Goal: Task Accomplishment & Management: Manage account settings

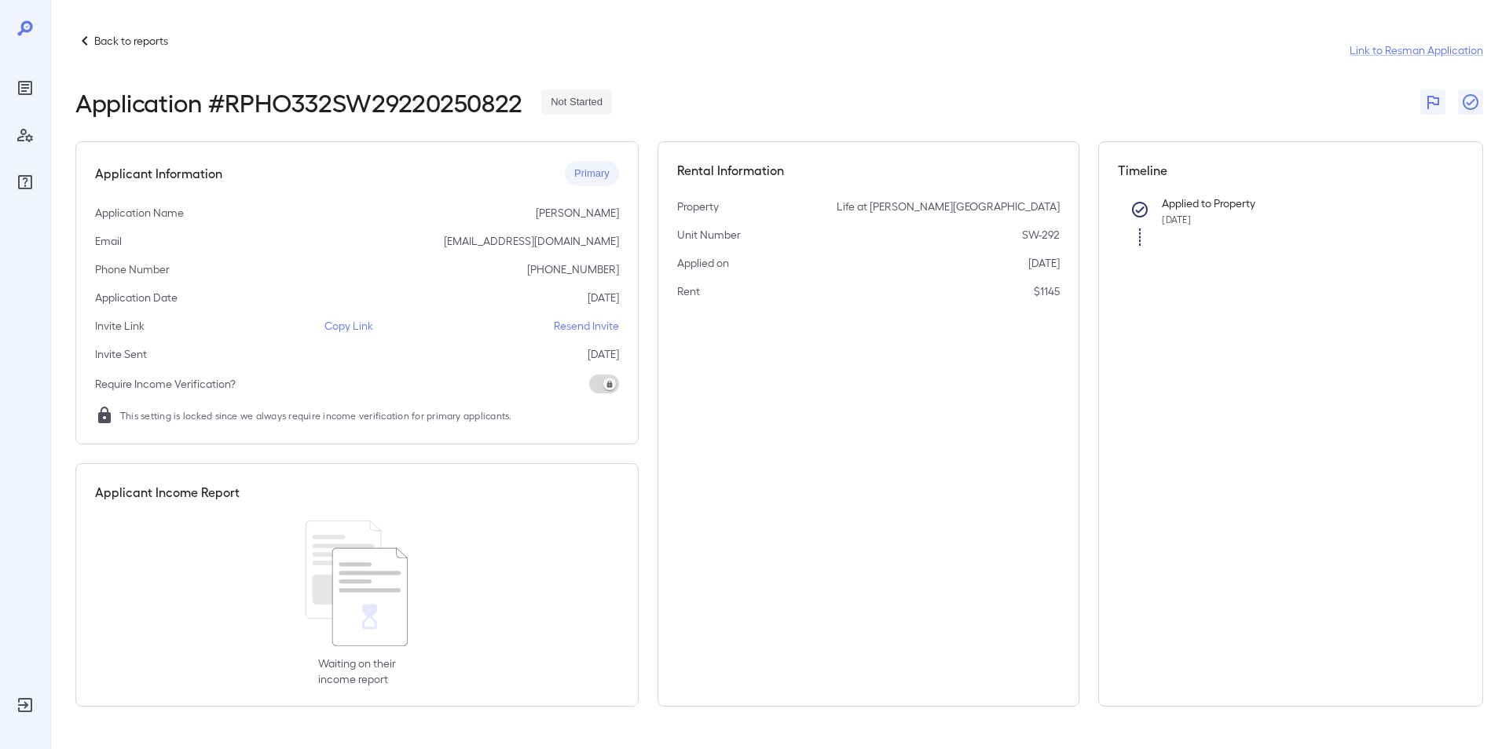
click at [110, 39] on p "Back to reports" at bounding box center [131, 41] width 74 height 16
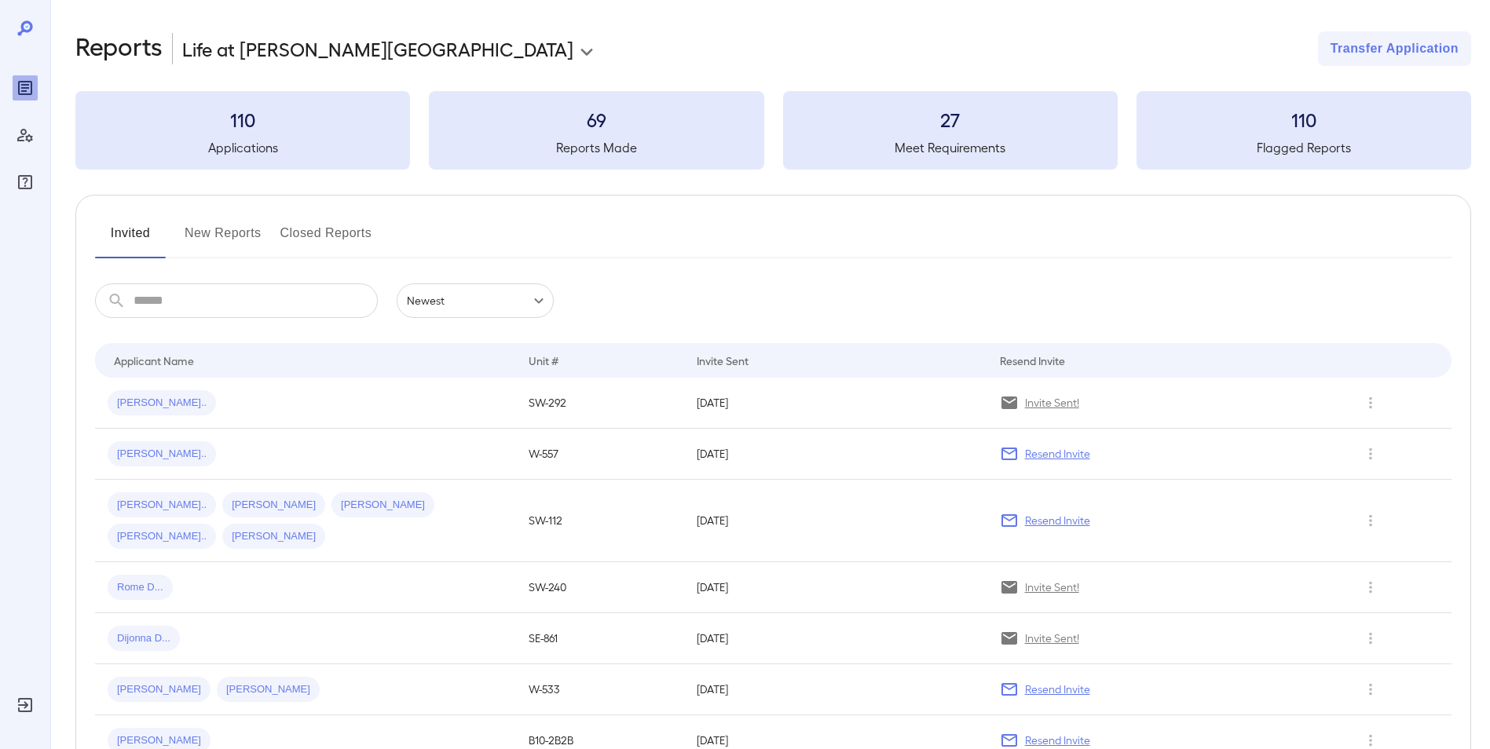
click at [221, 236] on button "New Reports" at bounding box center [223, 240] width 77 height 38
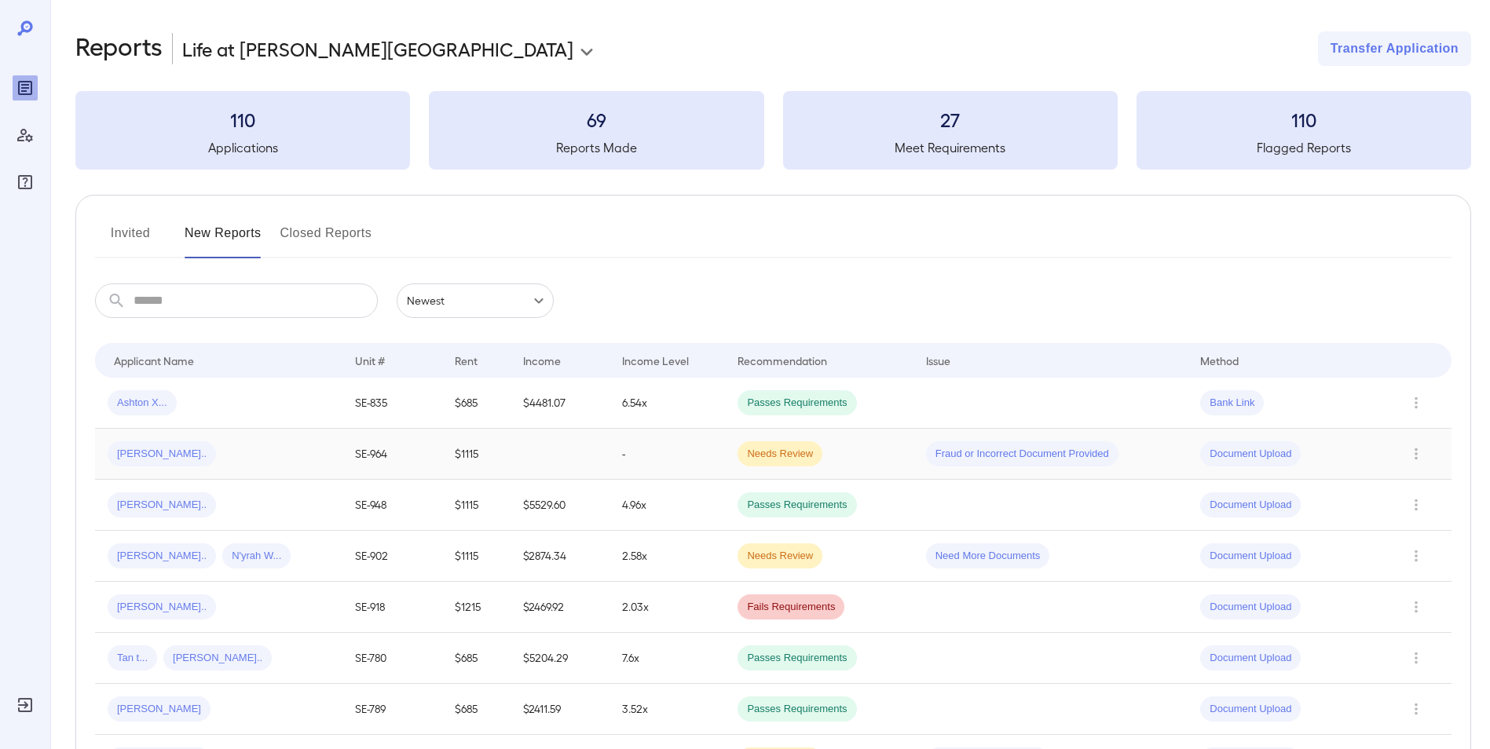
click at [225, 454] on div "[PERSON_NAME].." at bounding box center [219, 453] width 222 height 25
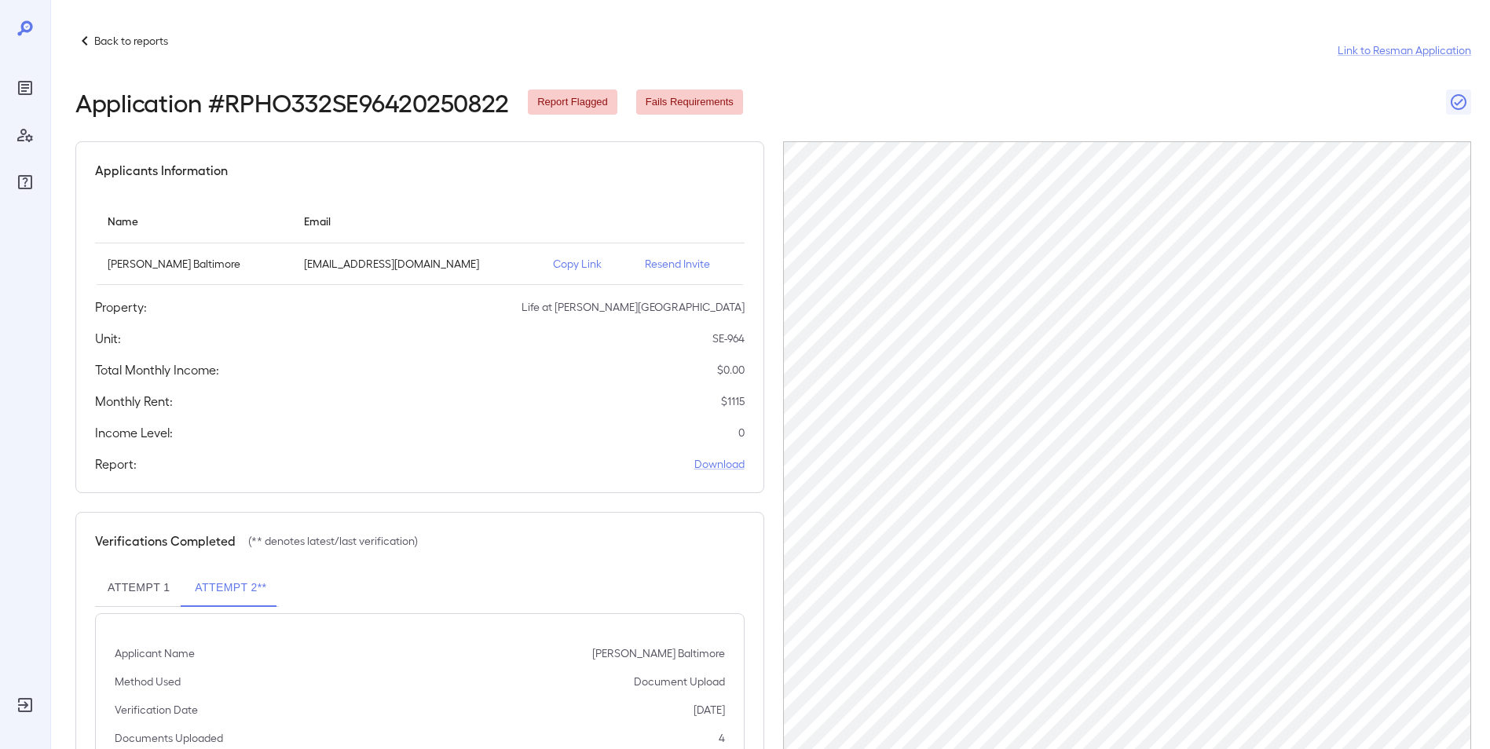
click at [131, 44] on p "Back to reports" at bounding box center [131, 41] width 74 height 16
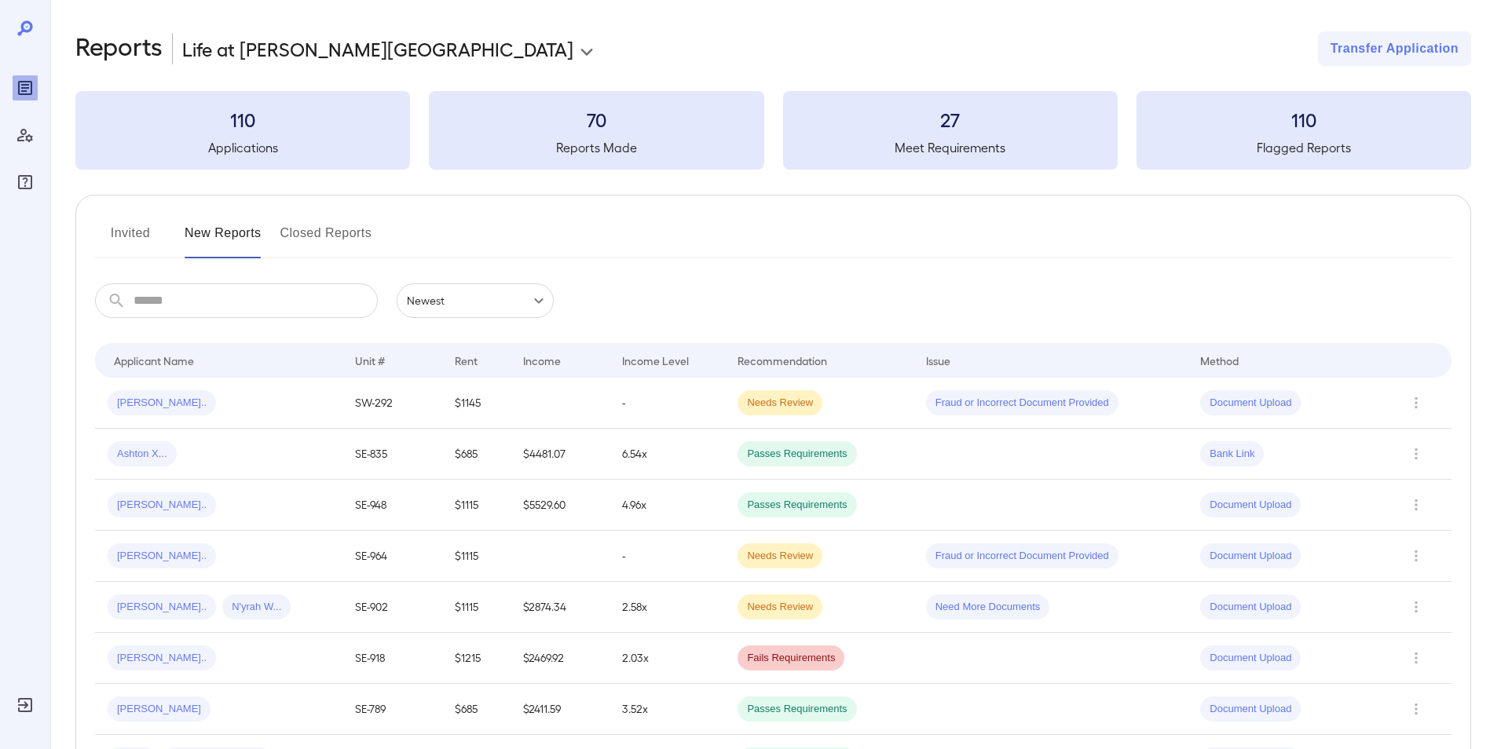
click at [186, 295] on input "text" at bounding box center [256, 301] width 244 height 35
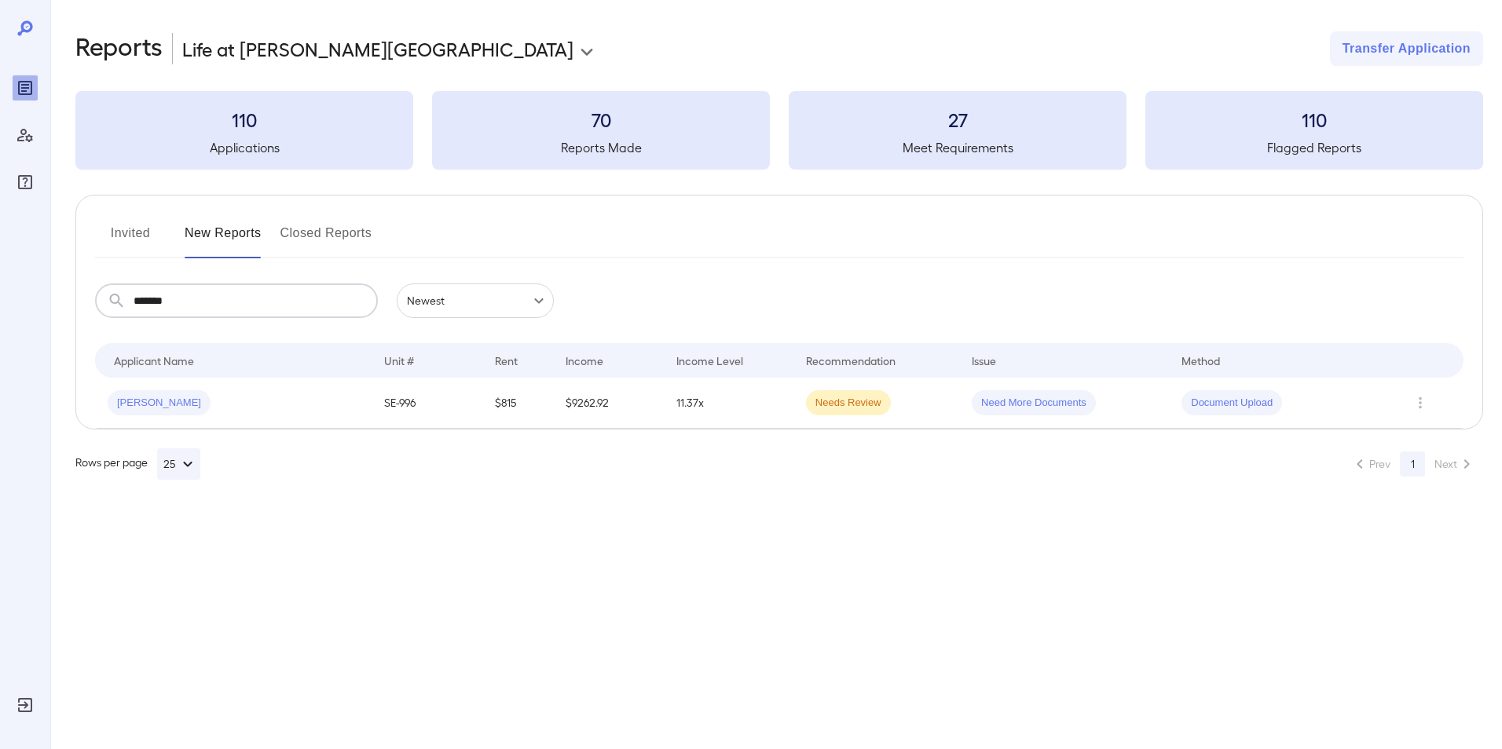
type input "*******"
click at [240, 413] on div "[PERSON_NAME]" at bounding box center [233, 402] width 251 height 25
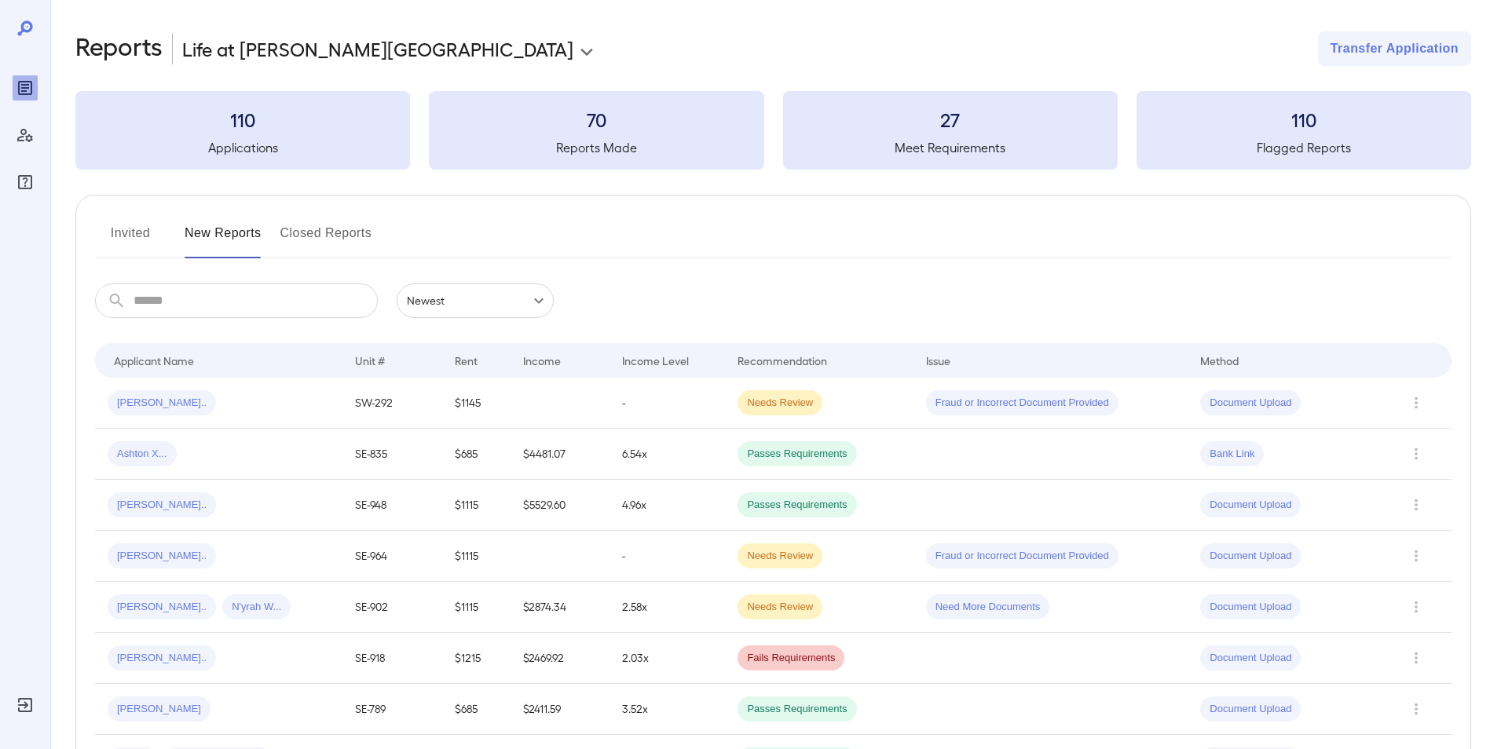
click at [160, 302] on input "text" at bounding box center [256, 301] width 244 height 35
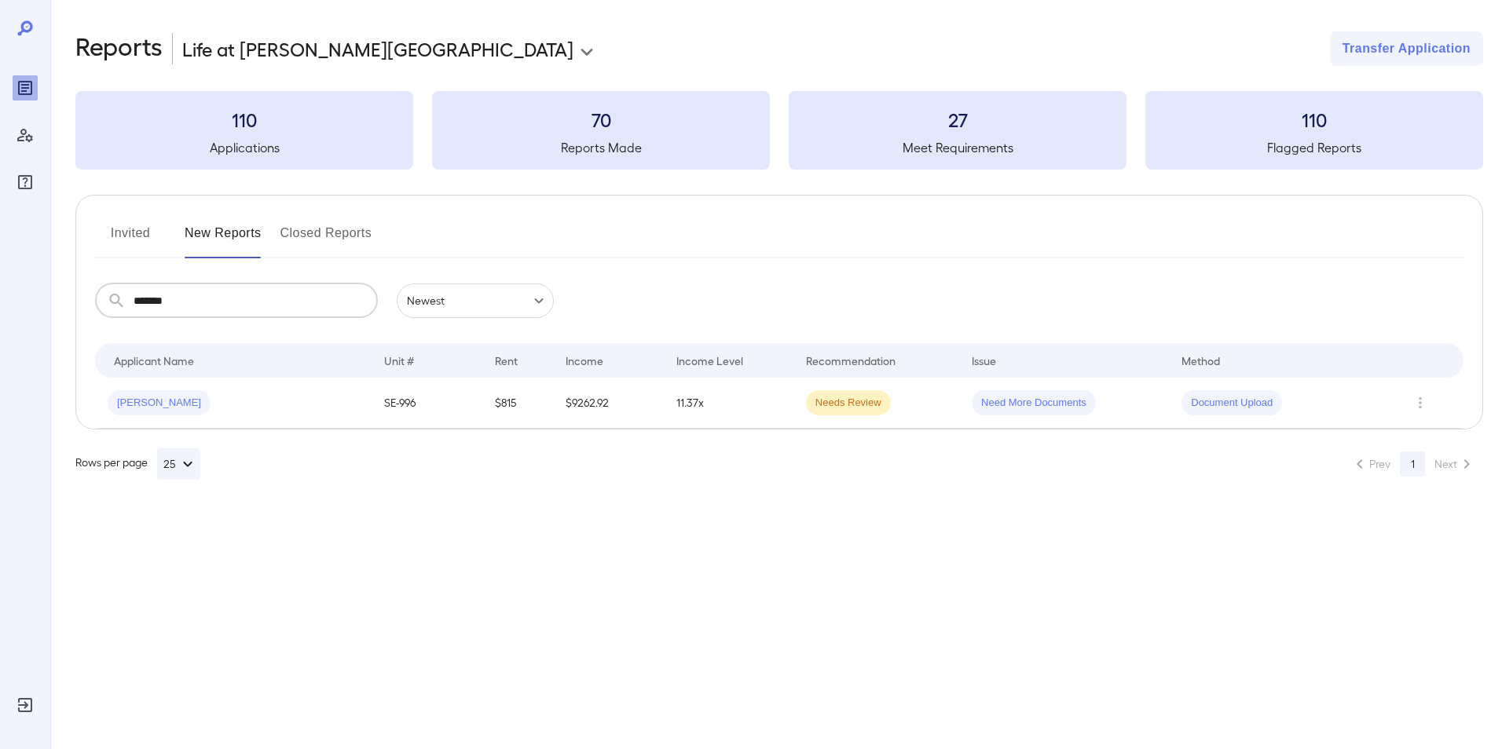
click at [209, 298] on input "*******" at bounding box center [256, 301] width 244 height 35
type input "*"
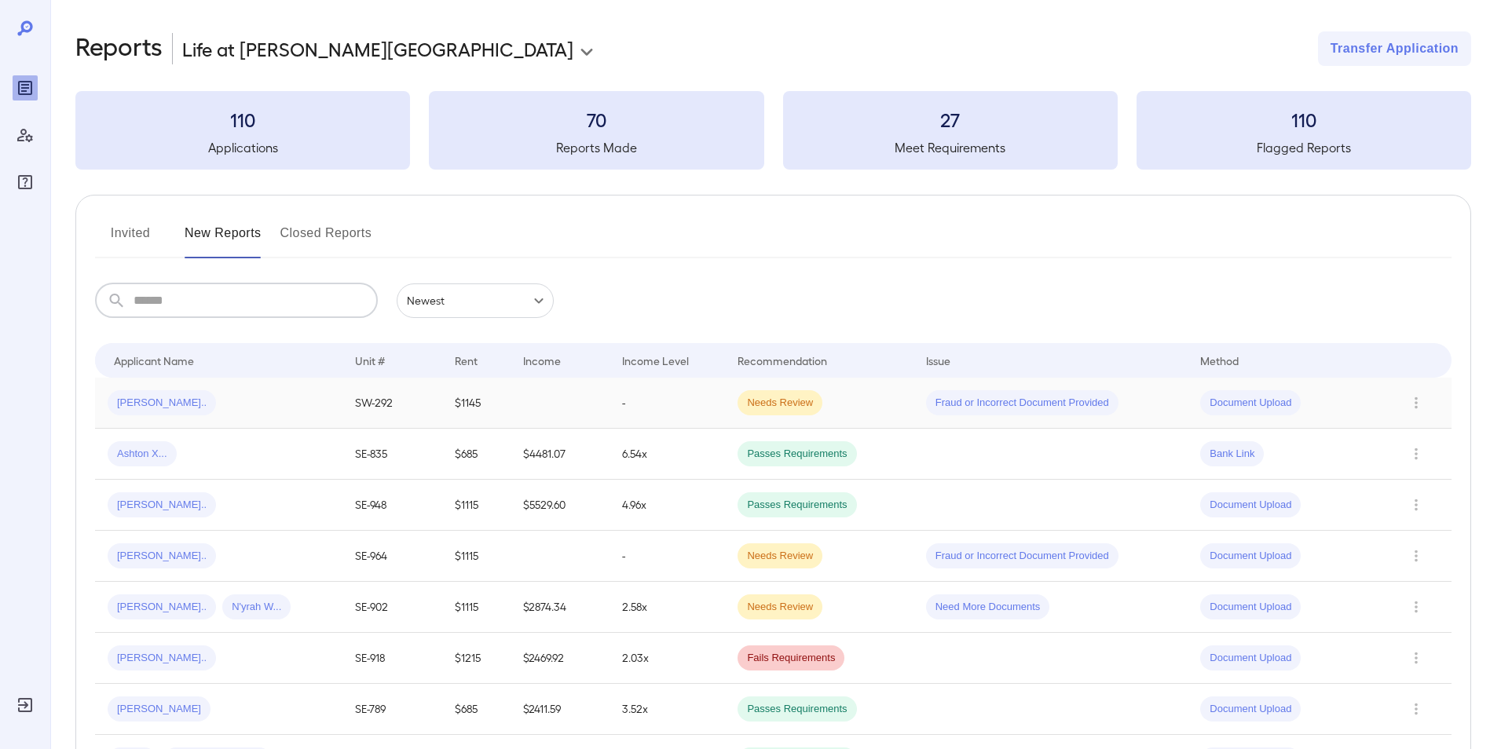
click at [266, 400] on div "[PERSON_NAME].." at bounding box center [219, 402] width 222 height 25
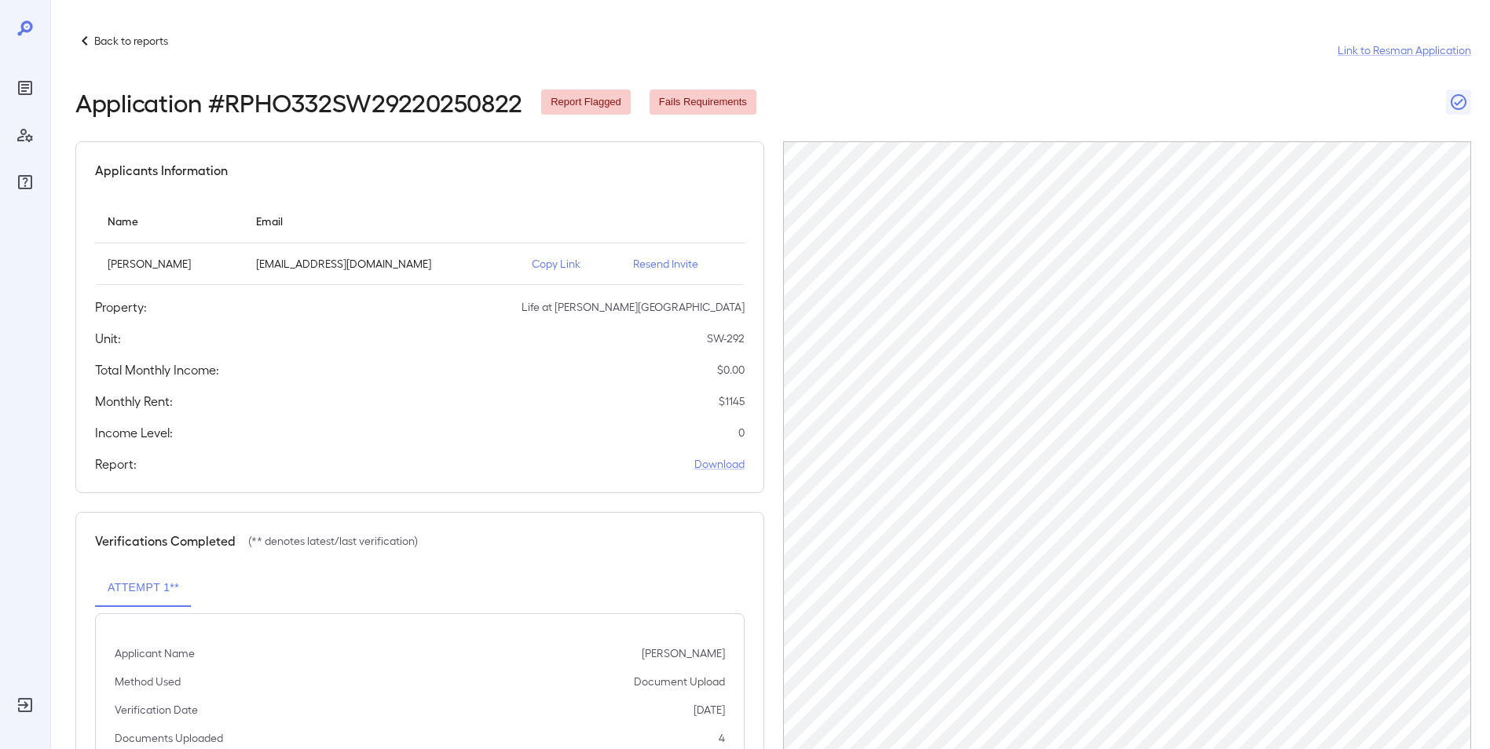
click at [661, 262] on p "Resend Invite" at bounding box center [682, 264] width 99 height 16
click at [566, 258] on p "Copy Link" at bounding box center [570, 264] width 76 height 16
click at [135, 39] on p "Back to reports" at bounding box center [131, 41] width 74 height 16
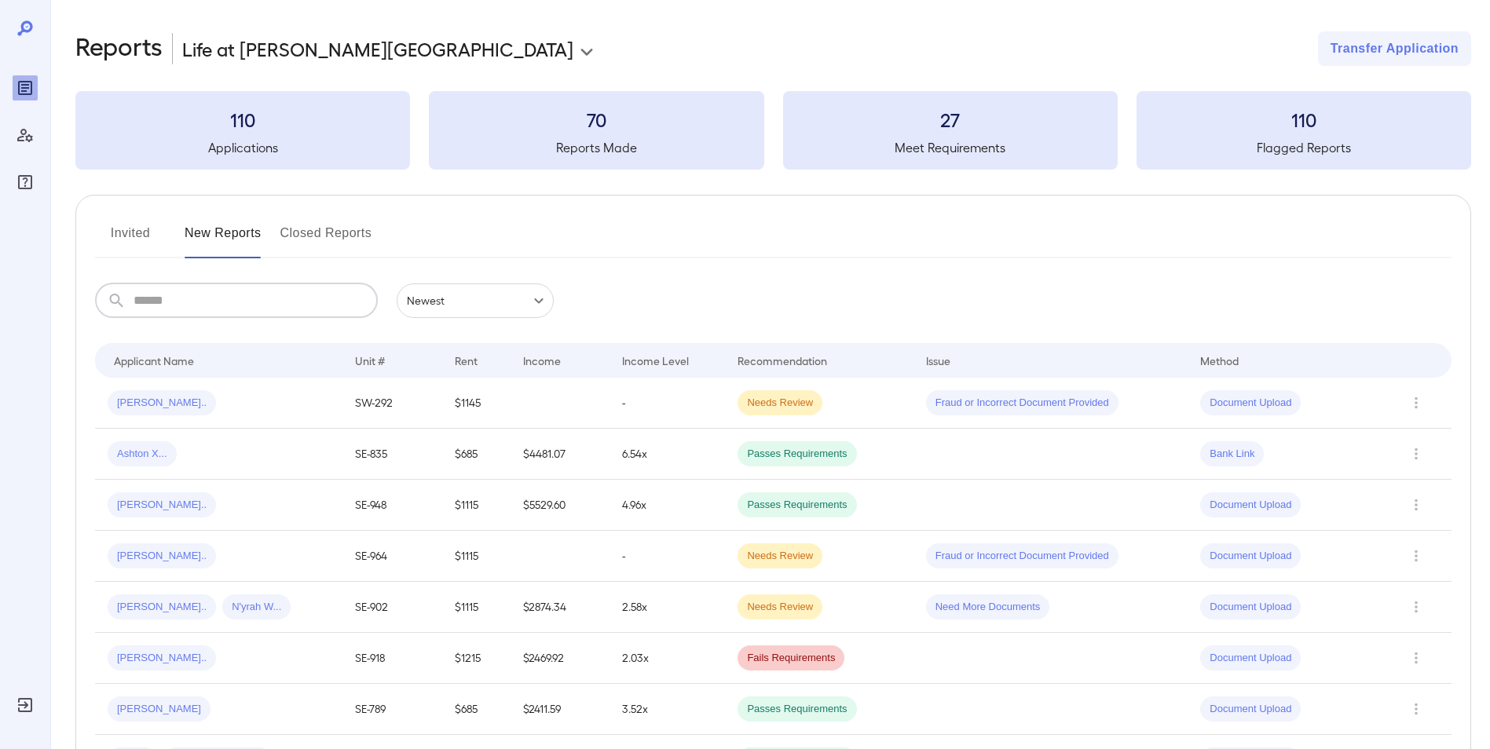
click at [243, 303] on input "text" at bounding box center [256, 301] width 244 height 35
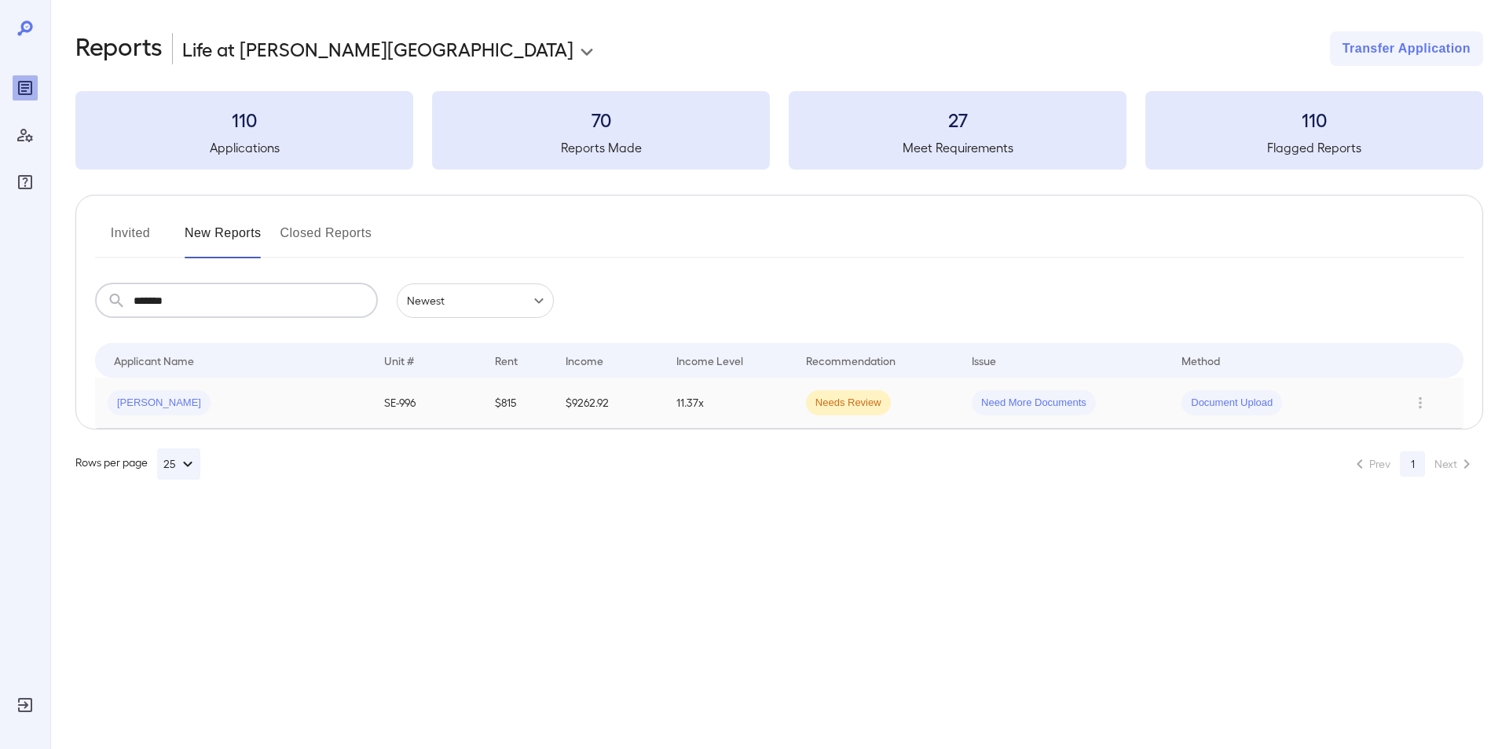
type input "*******"
click at [310, 405] on div "[PERSON_NAME]" at bounding box center [233, 402] width 251 height 25
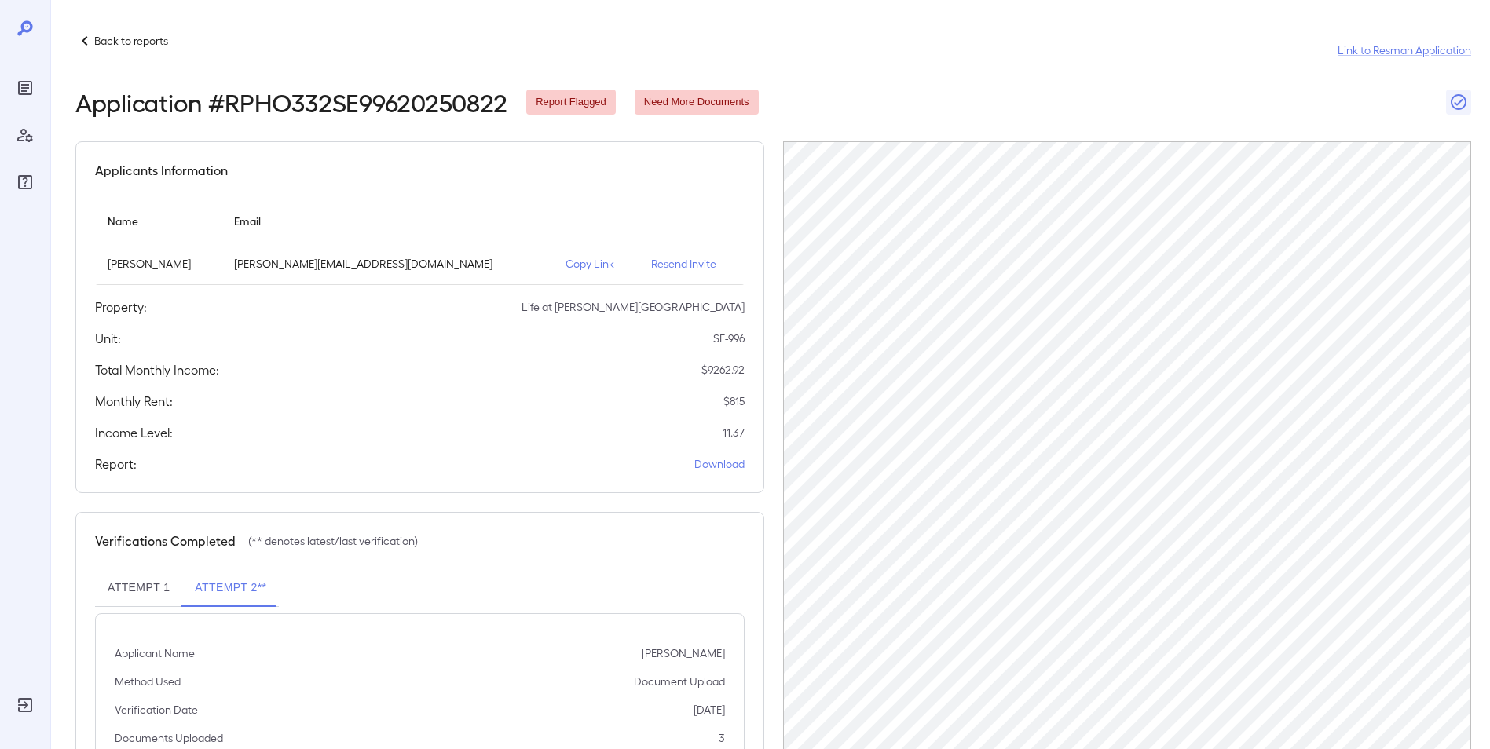
click at [565, 258] on p "Copy Link" at bounding box center [595, 264] width 61 height 16
